Goal: Find specific page/section: Find specific page/section

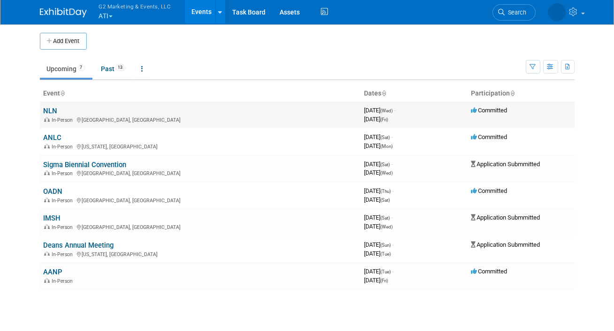
click at [52, 110] on link "NLN" at bounding box center [51, 111] width 14 height 8
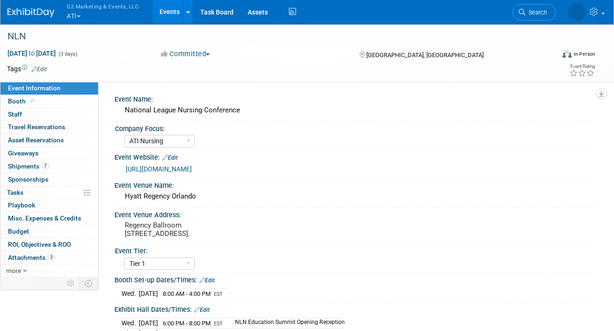
select select "ATI Nursing"
select select "Tier 1"
select select "Show Rented App/Device"
click at [20, 100] on span "Booth" at bounding box center [22, 102] width 29 height 8
